Goal: Find specific page/section: Find specific page/section

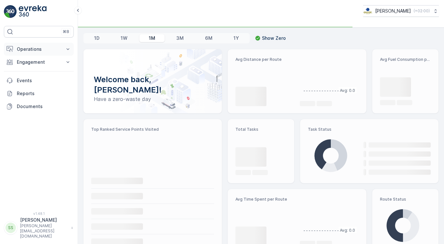
click at [32, 53] on button "Operations" at bounding box center [39, 49] width 70 height 13
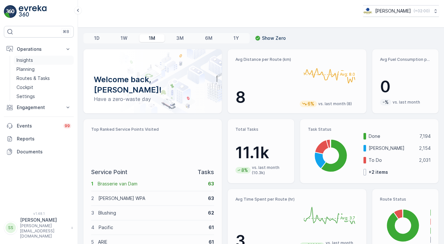
click at [24, 61] on p "Insights" at bounding box center [25, 60] width 17 height 6
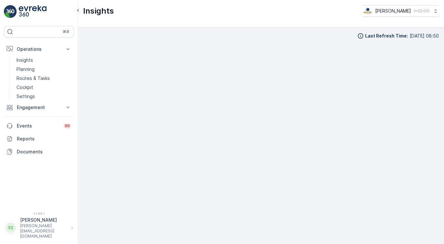
scroll to position [1, 0]
click at [31, 106] on p "Engagement" at bounding box center [39, 107] width 44 height 6
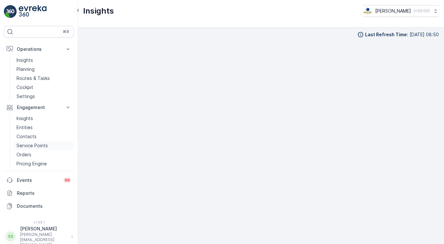
click at [25, 145] on p "Service Points" at bounding box center [32, 145] width 31 height 6
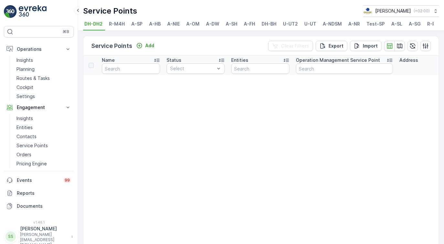
click at [334, 26] on span "A-NDSM" at bounding box center [332, 24] width 19 height 6
click at [399, 48] on icon "button" at bounding box center [400, 45] width 6 height 5
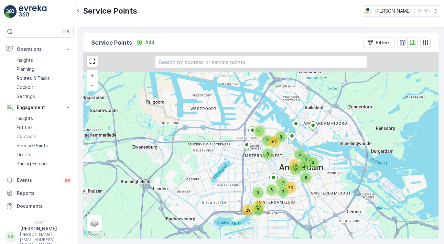
drag, startPoint x: 302, startPoint y: 108, endPoint x: 342, endPoint y: 183, distance: 84.7
click at [343, 184] on div "8 2 6 2 6 2 5 29 7 4 43 17 8 6 3 62 23 24 5 2 + − Satellite Roadmap Terrain Hyb…" at bounding box center [260, 145] width 355 height 186
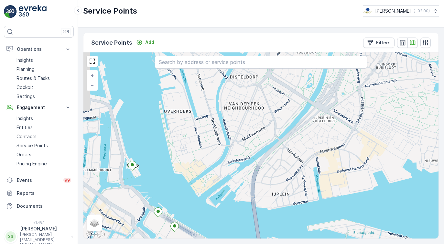
drag, startPoint x: 360, startPoint y: 128, endPoint x: 319, endPoint y: 203, distance: 86.0
click at [319, 203] on div "2 + − Satellite Roadmap Terrain Hybrid Leaflet Keyboard shortcuts Map Data Map …" at bounding box center [260, 145] width 355 height 186
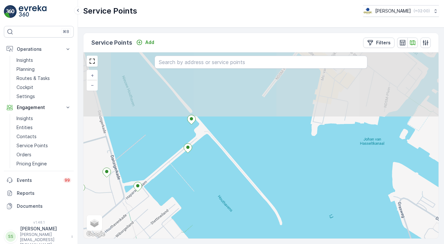
drag, startPoint x: 219, startPoint y: 118, endPoint x: 182, endPoint y: 189, distance: 79.5
click at [182, 189] on div "+ − Satellite Roadmap Terrain Hybrid Leaflet Keyboard shortcuts Map Data Map da…" at bounding box center [260, 145] width 355 height 186
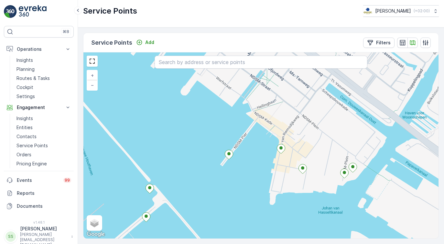
drag, startPoint x: 277, startPoint y: 148, endPoint x: 235, endPoint y: 217, distance: 80.6
click at [235, 217] on div "+ − Satellite Roadmap Terrain Hybrid Leaflet Keyboard shortcuts Map Data Map da…" at bounding box center [260, 145] width 355 height 186
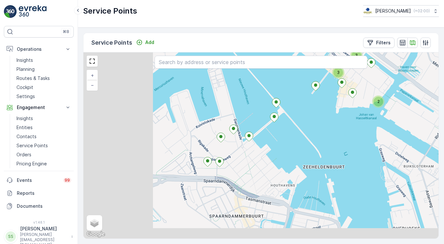
drag, startPoint x: 255, startPoint y: 180, endPoint x: 372, endPoint y: 128, distance: 128.1
click at [372, 128] on div "3 3 2 3 2 + − Satellite Roadmap Terrain Hybrid Leaflet Keyboard shortcuts Map D…" at bounding box center [260, 145] width 355 height 186
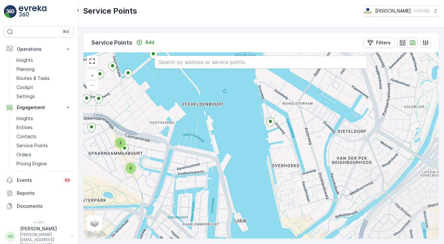
drag, startPoint x: 330, startPoint y: 134, endPoint x: 208, endPoint y: 73, distance: 136.3
click at [208, 73] on div "3 2 2 4 + − Satellite Roadmap Terrain Hybrid Leaflet Keyboard shortcuts Map Dat…" at bounding box center [260, 145] width 355 height 186
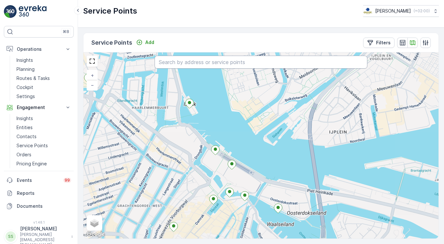
drag, startPoint x: 296, startPoint y: 187, endPoint x: 243, endPoint y: 66, distance: 132.2
click at [243, 66] on div "+ − Satellite Roadmap Terrain Hybrid Leaflet Keyboard shortcuts Map Data Map da…" at bounding box center [260, 145] width 355 height 186
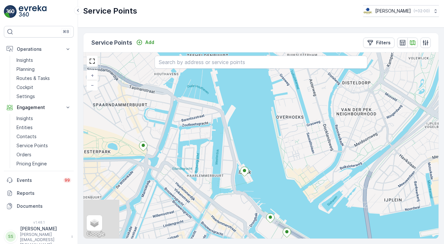
drag, startPoint x: 260, startPoint y: 149, endPoint x: 315, endPoint y: 217, distance: 87.4
click at [315, 217] on div "+ − Satellite Roadmap Terrain Hybrid Leaflet Keyboard shortcuts Map Data Map da…" at bounding box center [260, 145] width 355 height 186
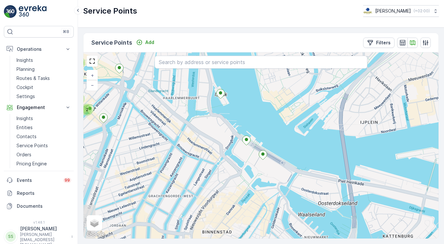
drag, startPoint x: 299, startPoint y: 194, endPoint x: 275, endPoint y: 117, distance: 81.3
click at [275, 117] on div "7 2 4 2 2 2 4 + − Satellite Roadmap Terrain Hybrid Leaflet Keyboard shortcuts M…" at bounding box center [260, 145] width 355 height 186
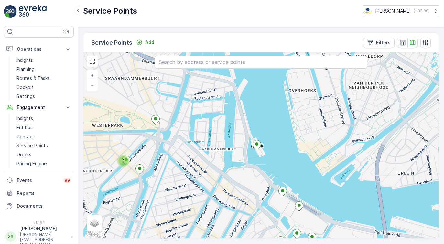
drag, startPoint x: 252, startPoint y: 130, endPoint x: 290, endPoint y: 183, distance: 64.6
click at [290, 183] on div "2 2 + − Satellite Roadmap Terrain Hybrid Leaflet Keyboard shortcuts Map Data Ma…" at bounding box center [260, 145] width 355 height 186
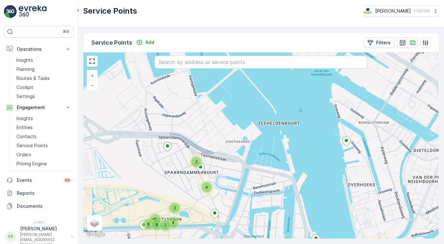
drag, startPoint x: 267, startPoint y: 117, endPoint x: 325, endPoint y: 209, distance: 108.0
click at [325, 209] on div "2 8 6 8 7 2 4 2 2 4 + − Satellite Roadmap Terrain Hybrid Leaflet Keyboard short…" at bounding box center [260, 145] width 355 height 186
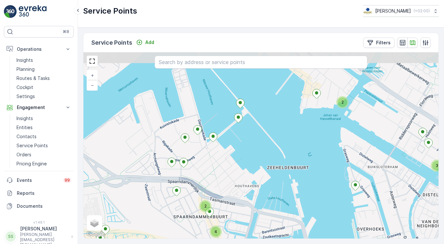
drag, startPoint x: 324, startPoint y: 148, endPoint x: 334, endPoint y: 194, distance: 46.3
click at [334, 194] on div "8 6 8 7 4 2 2 4 3 2 2 4 9 + − Satellite Roadmap Terrain Hybrid Leaflet Keyboard…" at bounding box center [260, 145] width 355 height 186
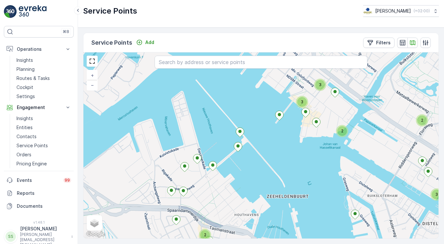
drag, startPoint x: 303, startPoint y: 135, endPoint x: 302, endPoint y: 169, distance: 34.0
click at [302, 169] on div "2 4 3 2 2 3 3 + − Satellite Roadmap Terrain Hybrid Leaflet Keyboard shortcuts M…" at bounding box center [260, 145] width 355 height 186
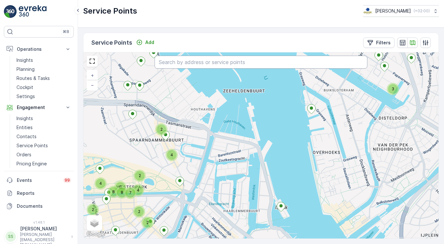
drag, startPoint x: 263, startPoint y: 187, endPoint x: 215, endPoint y: 58, distance: 137.0
click at [216, 58] on div "2 3 4 2 8 6 8 7 2 4 2 2 4 + − Satellite Roadmap Terrain Hybrid Leaflet Keyboard…" at bounding box center [260, 145] width 355 height 186
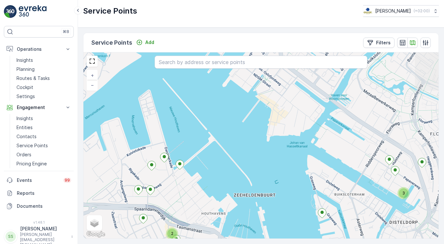
drag, startPoint x: 272, startPoint y: 106, endPoint x: 283, endPoint y: 201, distance: 95.4
click at [283, 201] on div "2 3 4 2 8 6 8 7 2 4 2 2 4 + − Satellite Roadmap Terrain Hybrid Leaflet Keyboard…" at bounding box center [260, 145] width 355 height 186
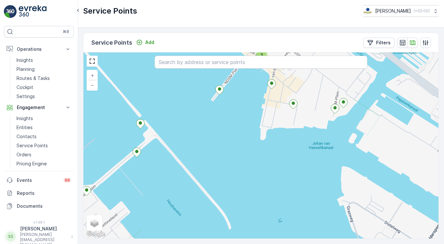
drag, startPoint x: 277, startPoint y: 164, endPoint x: 276, endPoint y: 95, distance: 69.9
click at [277, 95] on div "3 2 + − Satellite Roadmap Terrain Hybrid Leaflet Keyboard shortcuts Map Data Ma…" at bounding box center [260, 145] width 355 height 186
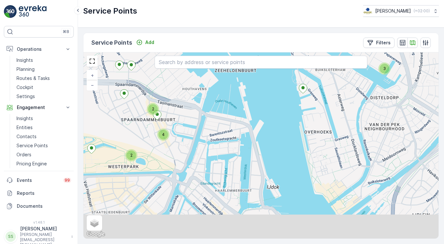
drag, startPoint x: 284, startPoint y: 169, endPoint x: 263, endPoint y: 69, distance: 102.3
click at [263, 69] on div "3 2 3 2 2 2 4 + − Satellite Roadmap Terrain Hybrid Leaflet Keyboard shortcuts M…" at bounding box center [260, 145] width 355 height 186
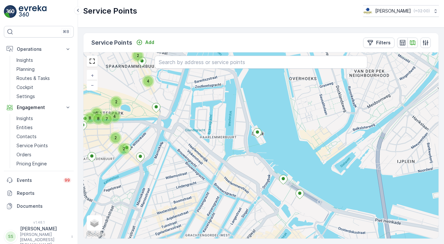
drag, startPoint x: 325, startPoint y: 205, endPoint x: 310, endPoint y: 168, distance: 39.7
click at [310, 168] on div "2 2 4 4 8 6 8 7 2 4 2 + − Satellite Roadmap Terrain Hybrid Leaflet Keyboard sho…" at bounding box center [260, 145] width 355 height 186
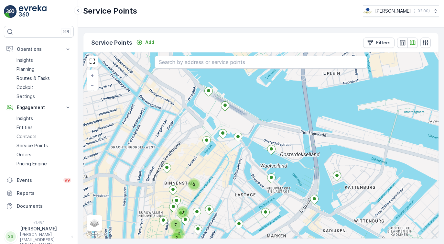
drag, startPoint x: 320, startPoint y: 162, endPoint x: 195, endPoint y: 32, distance: 179.5
click at [195, 33] on div "Service Points Add Filters 7 3 3 2 2 + − Satellite Roadmap Terrain Hybrid Leafl…" at bounding box center [261, 136] width 356 height 206
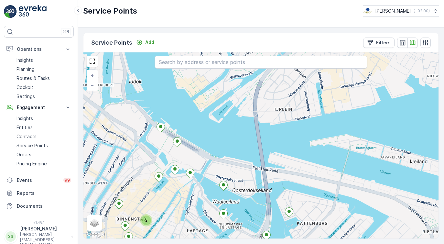
drag, startPoint x: 351, startPoint y: 126, endPoint x: 303, endPoint y: 161, distance: 59.9
click at [303, 161] on div "7 3 3 2 2 + − Satellite Roadmap Terrain Hybrid Leaflet Keyboard shortcuts Map D…" at bounding box center [260, 145] width 355 height 186
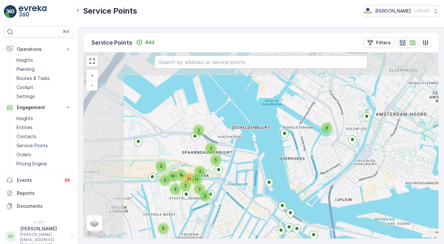
drag, startPoint x: 300, startPoint y: 123, endPoint x: 351, endPoint y: 187, distance: 81.8
click at [351, 187] on div "2 3 2 12 2 4 2 2 3 5 2 22 11 2 5 3 2 2 2 6 2 2 10 + − Satellite Roadmap Terrain…" at bounding box center [260, 145] width 355 height 186
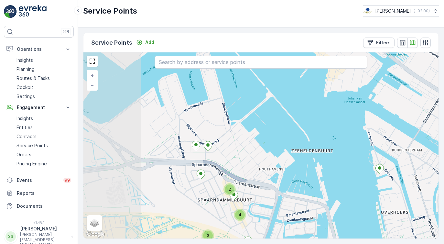
drag, startPoint x: 222, startPoint y: 112, endPoint x: 321, endPoint y: 189, distance: 125.4
click at [320, 189] on div "3 2 2 2 6 8 7 4 2 4 + − Satellite Roadmap Terrain Hybrid Leaflet Keyboard short…" at bounding box center [260, 145] width 355 height 186
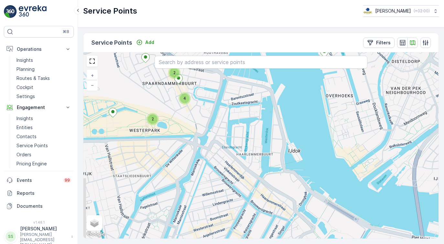
drag, startPoint x: 288, startPoint y: 187, endPoint x: 226, endPoint y: 45, distance: 155.1
click at [226, 45] on div "Service Points Add Filters 2 2 4 3 2 + − Satellite Roadmap Terrain Hybrid Leafl…" at bounding box center [261, 136] width 356 height 206
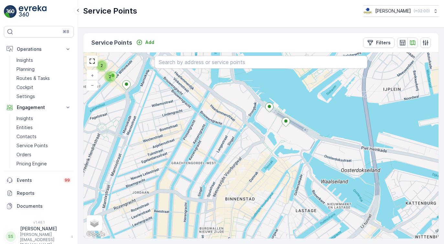
drag, startPoint x: 379, startPoint y: 208, endPoint x: 328, endPoint y: 119, distance: 102.6
click at [328, 119] on div "2 2 4 4 9 2 8 6 8 7 2 4 2 + − Satellite Roadmap Terrain Hybrid Leaflet Keyboard…" at bounding box center [260, 145] width 355 height 186
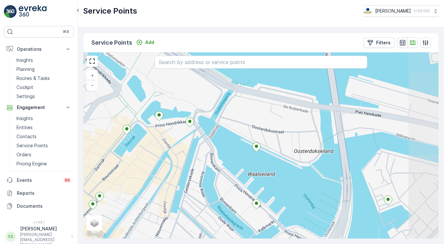
drag, startPoint x: 355, startPoint y: 148, endPoint x: 319, endPoint y: 163, distance: 39.4
click at [319, 163] on div "+ − Satellite Roadmap Terrain Hybrid Leaflet Keyboard shortcuts Map Data Map da…" at bounding box center [260, 145] width 355 height 186
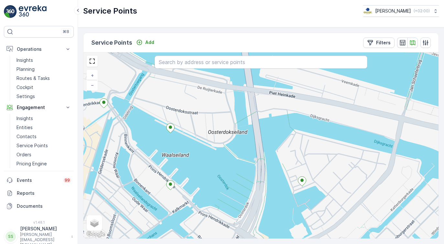
drag, startPoint x: 375, startPoint y: 199, endPoint x: 289, endPoint y: 180, distance: 88.2
click at [289, 180] on div "+ − Satellite Roadmap Terrain Hybrid Leaflet Keyboard shortcuts Map Data Map da…" at bounding box center [260, 145] width 355 height 186
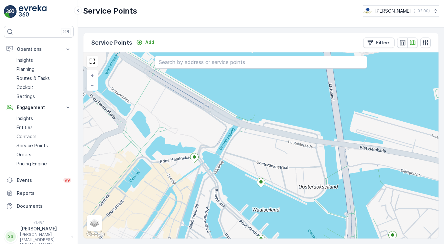
drag, startPoint x: 278, startPoint y: 132, endPoint x: 369, endPoint y: 187, distance: 105.8
click at [369, 187] on div "+ − Satellite Roadmap Terrain Hybrid Leaflet Keyboard shortcuts Map Data Map da…" at bounding box center [260, 145] width 355 height 186
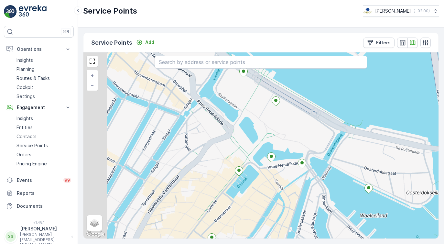
drag, startPoint x: 239, startPoint y: 158, endPoint x: 349, endPoint y: 166, distance: 110.6
click at [349, 166] on div "+ − Satellite Roadmap Terrain Hybrid Leaflet Keyboard shortcuts Map Data Map da…" at bounding box center [260, 145] width 355 height 186
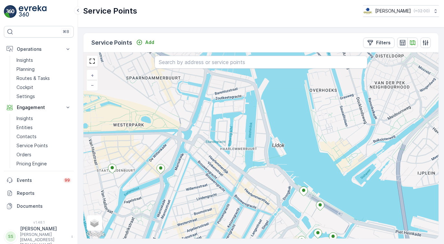
drag, startPoint x: 229, startPoint y: 129, endPoint x: 256, endPoint y: 244, distance: 117.4
click at [256, 244] on div "Service Points Add Filters 7 3 3 2 2 + − Satellite Roadmap Terrain Hybrid Leafl…" at bounding box center [261, 136] width 366 height 217
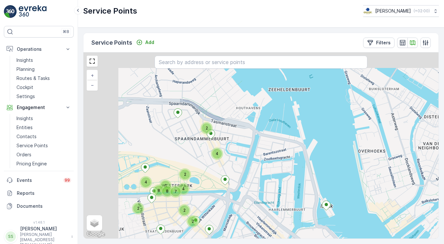
drag, startPoint x: 165, startPoint y: 141, endPoint x: 229, endPoint y: 241, distance: 119.2
click at [229, 242] on div "Service Points Add Filters 4 2 8 6 8 7 2 4 2 2 2 4 + − Satellite Roadmap Terrai…" at bounding box center [261, 136] width 366 height 217
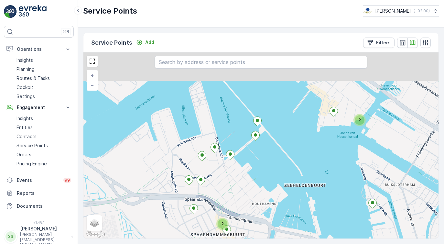
drag, startPoint x: 305, startPoint y: 186, endPoint x: 305, endPoint y: 244, distance: 57.9
click at [305, 244] on div "Service Points Add Filters 4 8 6 8 7 4 2 2 4 2 2 9 + − Satellite Roadmap Terrai…" at bounding box center [261, 136] width 366 height 217
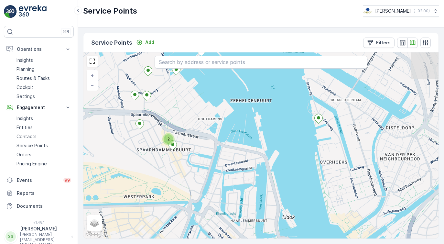
drag, startPoint x: 341, startPoint y: 160, endPoint x: 287, endPoint y: 75, distance: 100.6
click at [287, 75] on div "2 2 2 3 3 + − Satellite Roadmap Terrain Hybrid Leaflet Keyboard shortcuts Map D…" at bounding box center [260, 145] width 355 height 186
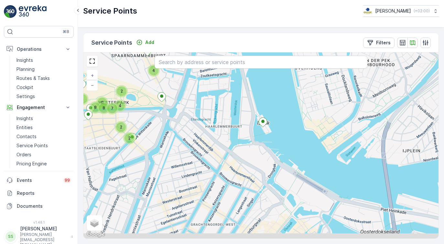
drag, startPoint x: 300, startPoint y: 148, endPoint x: 285, endPoint y: 62, distance: 87.0
click at [285, 62] on div "2 3 4 9 2 8 6 8 7 2 4 2 2 4 + − Satellite Roadmap Terrain Hybrid Leaflet Keyboa…" at bounding box center [260, 145] width 355 height 186
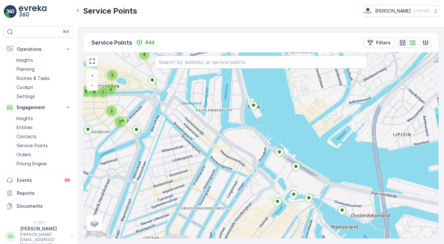
drag, startPoint x: 343, startPoint y: 186, endPoint x: 261, endPoint y: 91, distance: 125.1
click at [261, 91] on div "8 6 8 7 2 4 2 2 4 + − Satellite Roadmap Terrain Hybrid Leaflet Keyboard shortcu…" at bounding box center [260, 145] width 355 height 186
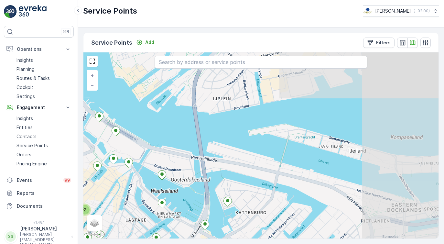
drag, startPoint x: 350, startPoint y: 141, endPoint x: 245, endPoint y: 192, distance: 116.7
click at [245, 192] on div "7 3 3 2 2 + − Satellite Roadmap Terrain Hybrid Leaflet Keyboard shortcuts Map D…" at bounding box center [260, 145] width 355 height 186
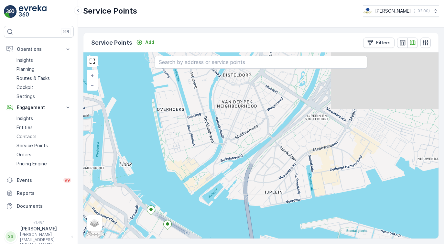
drag, startPoint x: 317, startPoint y: 150, endPoint x: 369, endPoint y: 244, distance: 106.6
click at [369, 244] on div "Service Points Add Filters + − Satellite Roadmap Terrain Hybrid Leaflet Keyboar…" at bounding box center [261, 136] width 366 height 217
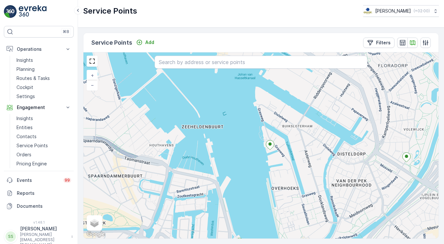
drag, startPoint x: 231, startPoint y: 165, endPoint x: 345, endPoint y: 244, distance: 139.1
click at [345, 244] on div "Service Points Add Filters + − Satellite Roadmap Terrain Hybrid Leaflet Keyboar…" at bounding box center [261, 136] width 366 height 217
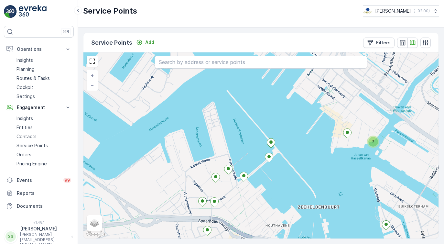
drag, startPoint x: 293, startPoint y: 163, endPoint x: 409, endPoint y: 244, distance: 141.2
click at [409, 244] on div "Service Points Add Filters 3 2 7 4 2 2 4 + − Satellite Roadmap Terrain Hybrid L…" at bounding box center [261, 136] width 366 height 217
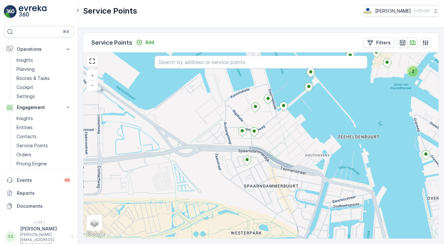
drag, startPoint x: 311, startPoint y: 200, endPoint x: 351, endPoint y: 130, distance: 80.7
click at [351, 130] on div "2 3 3 + − Satellite Roadmap Terrain Hybrid Leaflet Keyboard shortcuts Map Data …" at bounding box center [260, 145] width 355 height 186
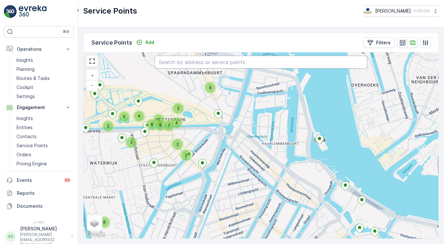
drag, startPoint x: 331, startPoint y: 186, endPoint x: 244, endPoint y: 65, distance: 149.0
click at [245, 65] on div "2 4 9 8 6 8 7 4 2 2 4 2 2 2 6 + − Satellite Roadmap Terrain Hybrid Leaflet Keyb…" at bounding box center [260, 145] width 355 height 186
